Goal: Task Accomplishment & Management: Manage account settings

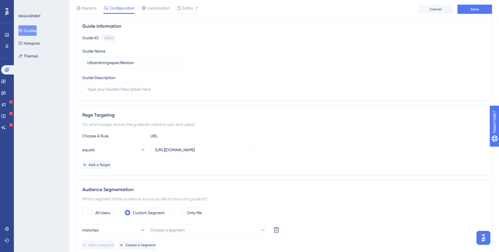
scroll to position [44, 0]
click at [5, 14] on icon at bounding box center [6, 11] width 3 height 7
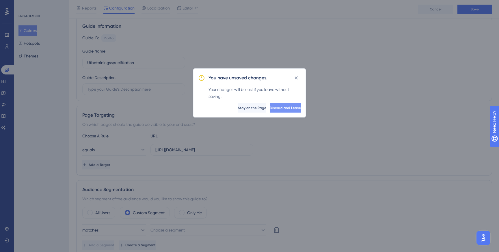
click at [273, 108] on span "Discard and Leave" at bounding box center [285, 108] width 31 height 5
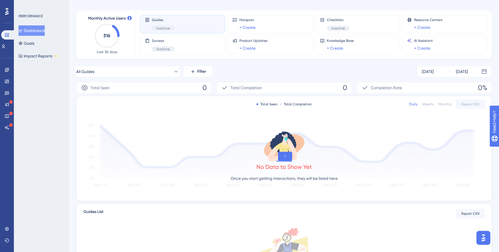
scroll to position [14, 0]
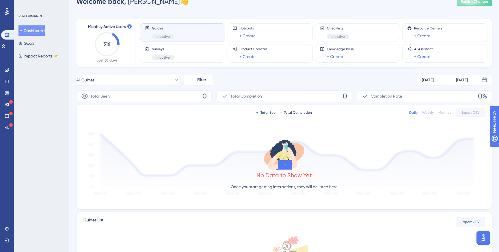
click at [114, 46] on icon "316" at bounding box center [106, 43] width 25 height 25
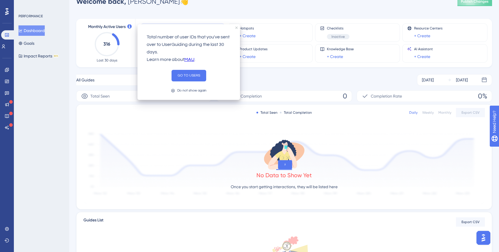
click at [128, 27] on icon at bounding box center [129, 26] width 4 height 4
click at [193, 76] on button "GO TO USERS" at bounding box center [189, 76] width 35 height 12
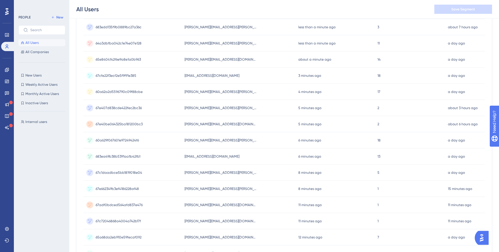
scroll to position [212, 0]
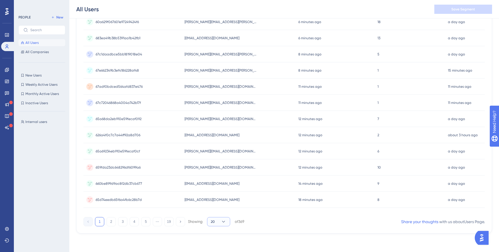
click at [214, 220] on span "20" at bounding box center [213, 221] width 4 height 5
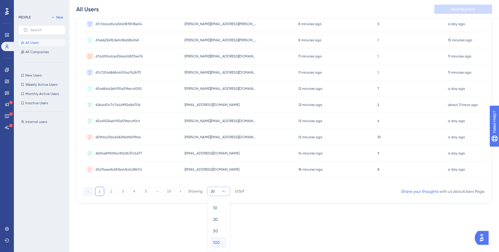
click at [217, 240] on span "100" at bounding box center [216, 242] width 7 height 7
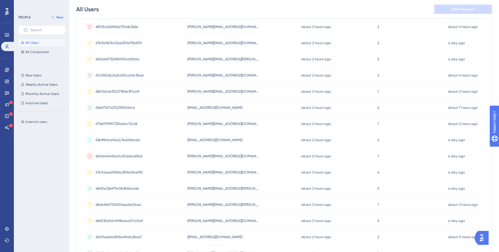
scroll to position [1502, 0]
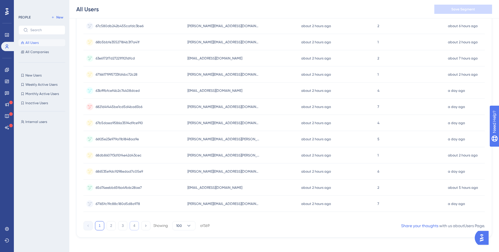
click at [132, 229] on button "4" at bounding box center [134, 225] width 9 height 9
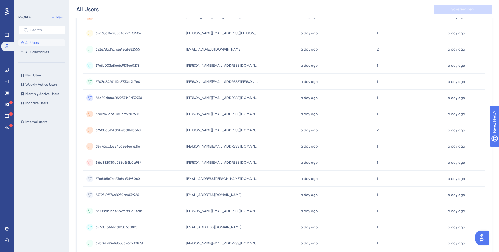
scroll to position [1005, 0]
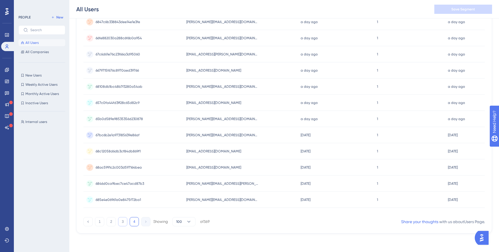
click at [122, 223] on button "3" at bounding box center [122, 221] width 9 height 9
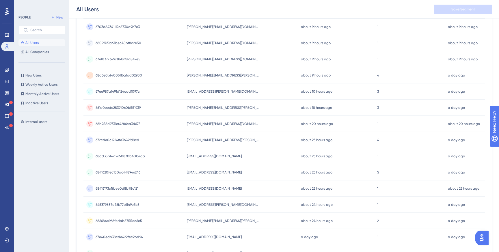
scroll to position [1506, 0]
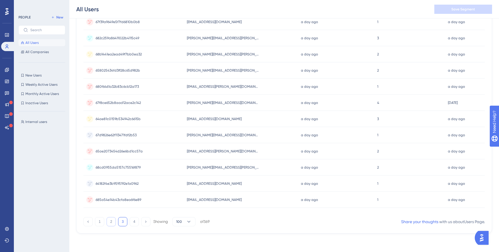
click at [112, 222] on button "2" at bounding box center [111, 221] width 9 height 9
click at [112, 222] on div at bounding box center [278, 147] width 441 height 211
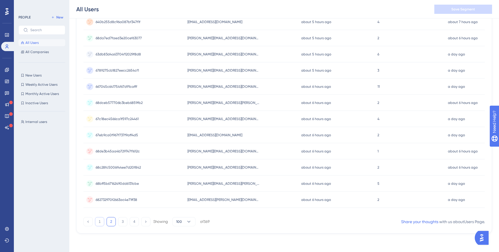
click at [101, 222] on button "1" at bounding box center [99, 221] width 9 height 9
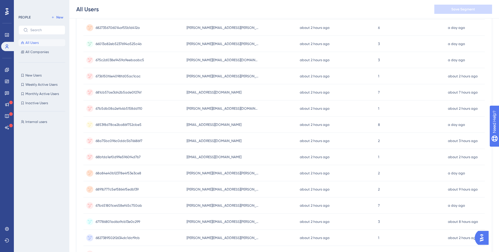
scroll to position [1135, 0]
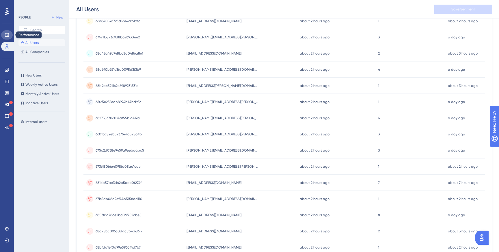
click at [8, 36] on icon at bounding box center [7, 34] width 4 height 3
